Goal: Navigation & Orientation: Locate item on page

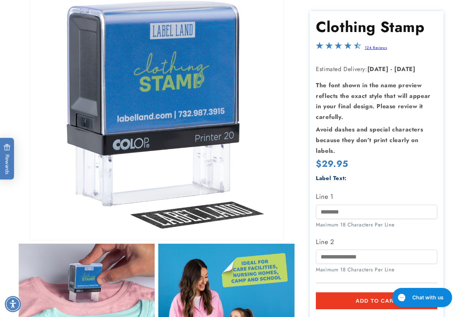
scroll to position [110, 0]
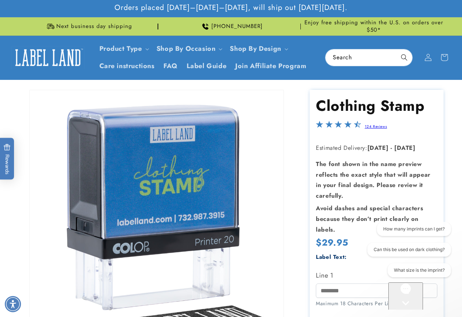
scroll to position [0, 0]
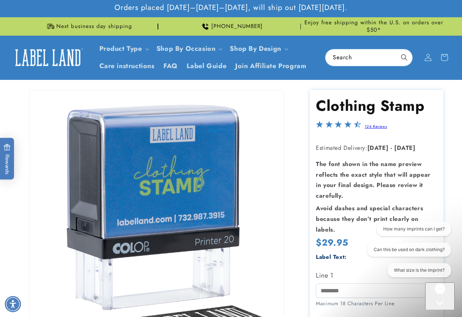
click at [442, 306] on icon "Gorgias live chat" at bounding box center [439, 315] width 7 height 7
